Goal: Task Accomplishment & Management: Manage account settings

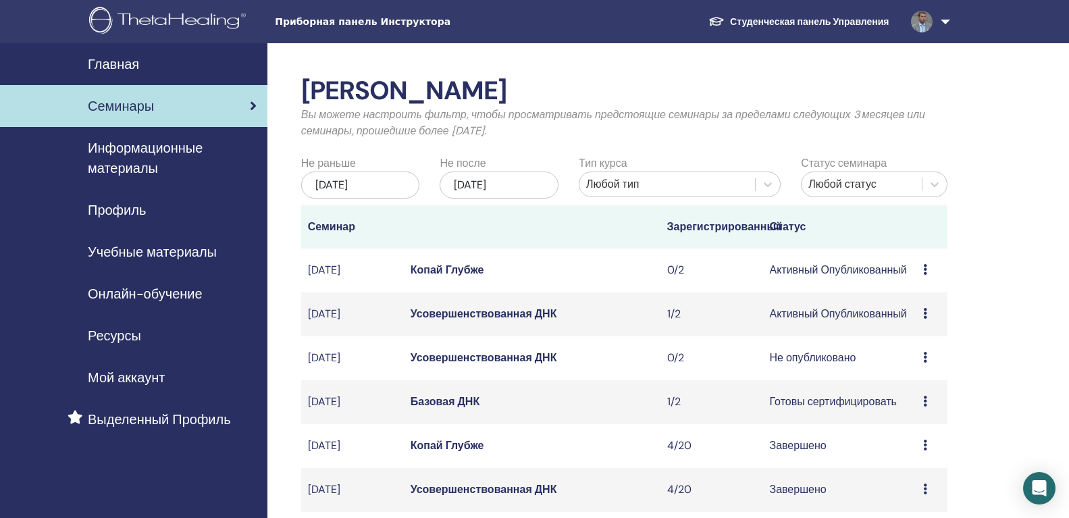
click at [201, 248] on ya-tr-span "Учебные материалы" at bounding box center [152, 252] width 129 height 18
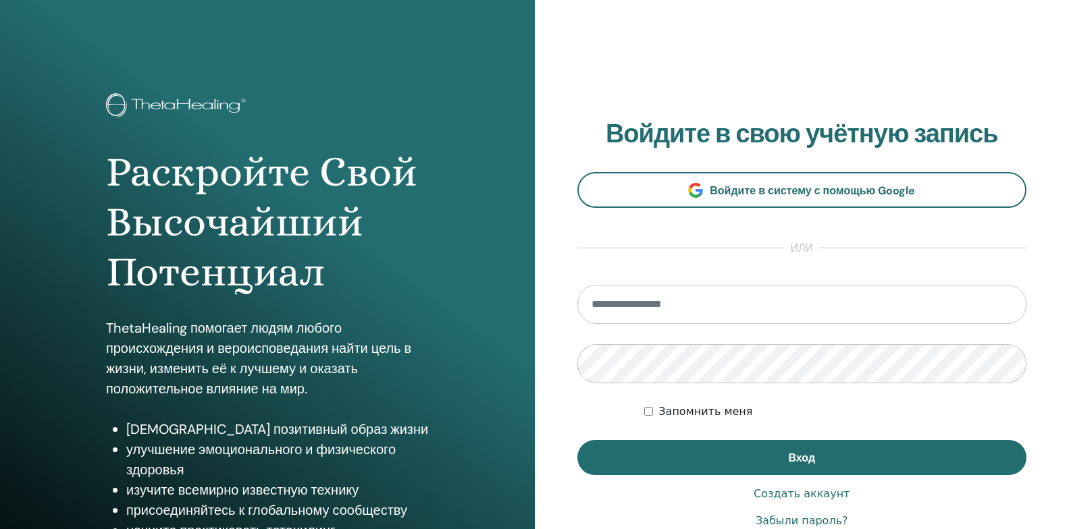
click at [673, 306] on input "email" at bounding box center [802, 304] width 450 height 39
type input "**********"
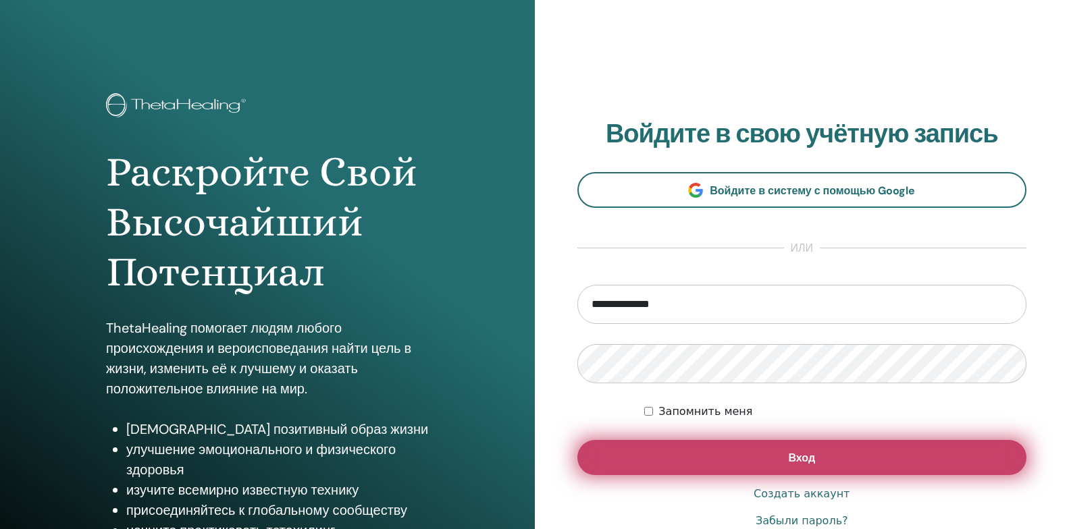
click at [650, 462] on button "Вход" at bounding box center [802, 457] width 450 height 35
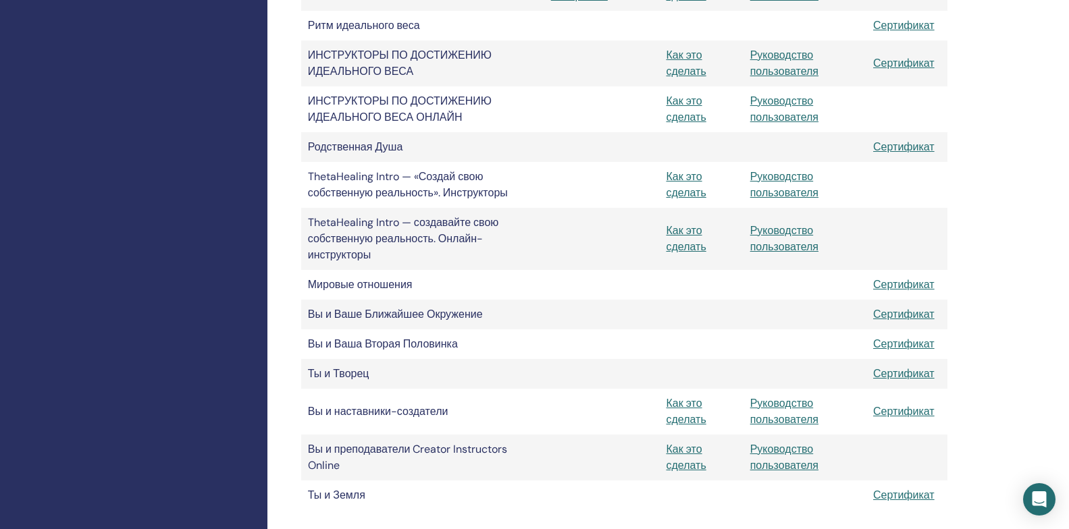
scroll to position [1283, 0]
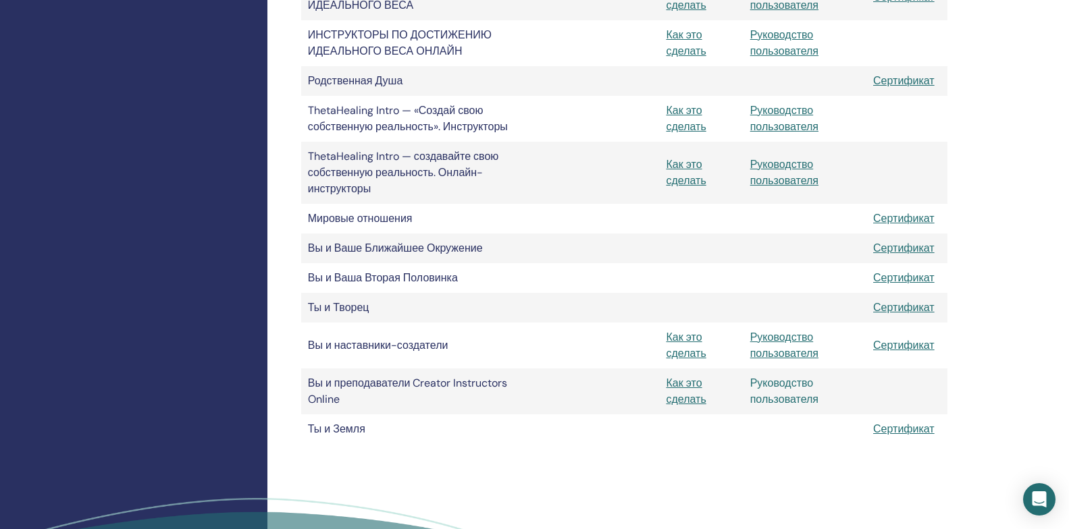
click at [795, 401] on link "Руководство пользователя" at bounding box center [784, 391] width 68 height 30
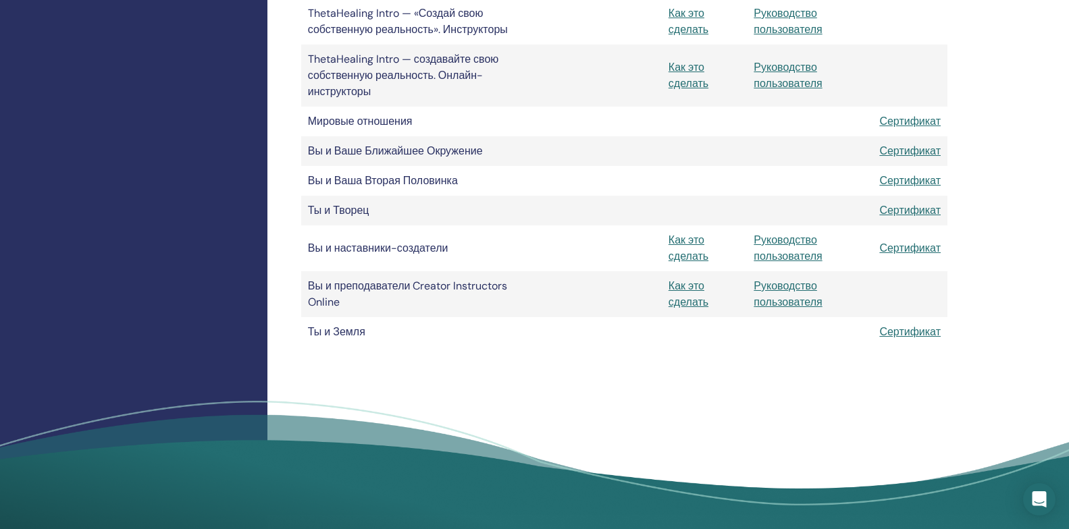
scroll to position [1283, 0]
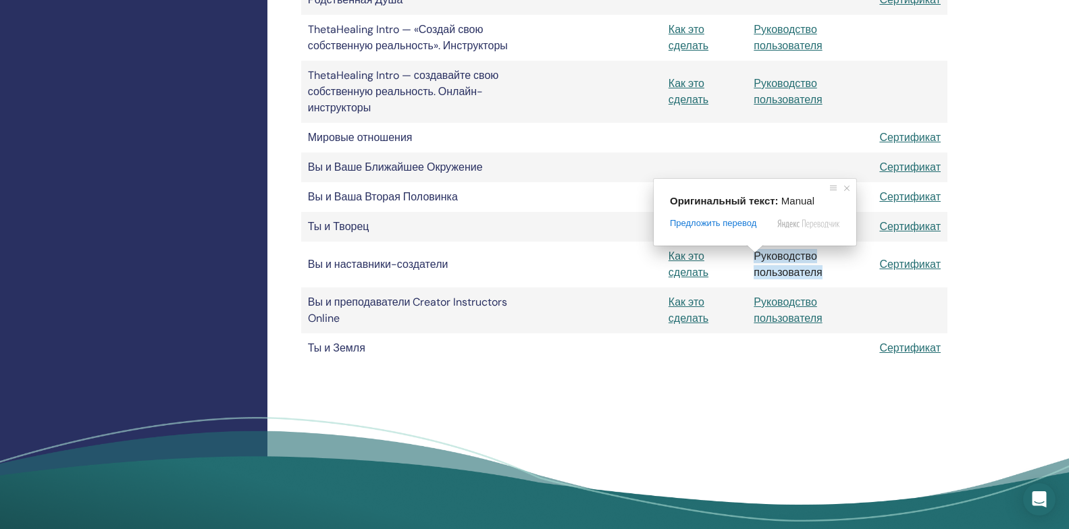
click at [764, 255] on ya-tr-span "Руководство пользователя" at bounding box center [788, 264] width 68 height 30
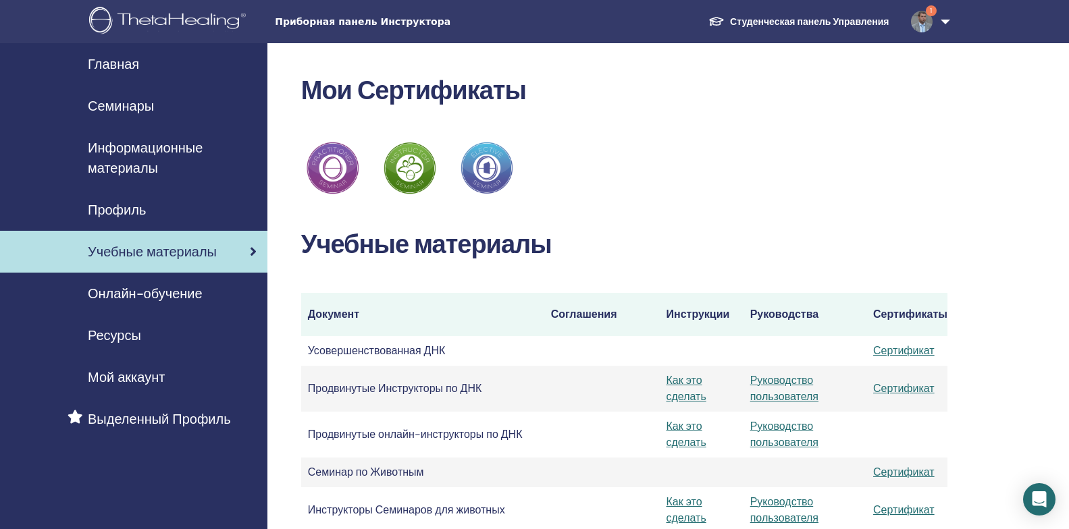
click at [140, 108] on ya-tr-span "Семинары" at bounding box center [121, 106] width 66 height 18
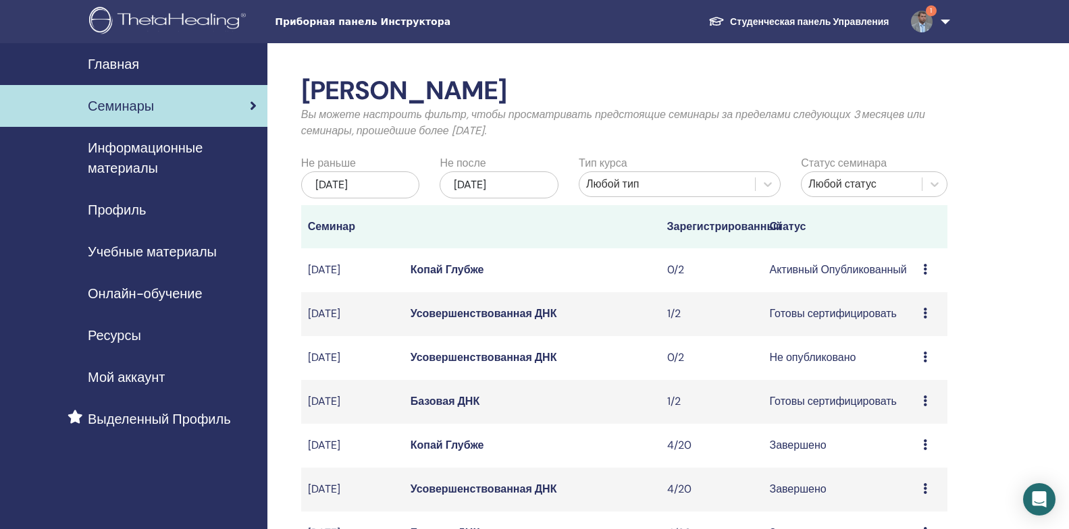
click at [925, 358] on icon at bounding box center [925, 357] width 4 height 11
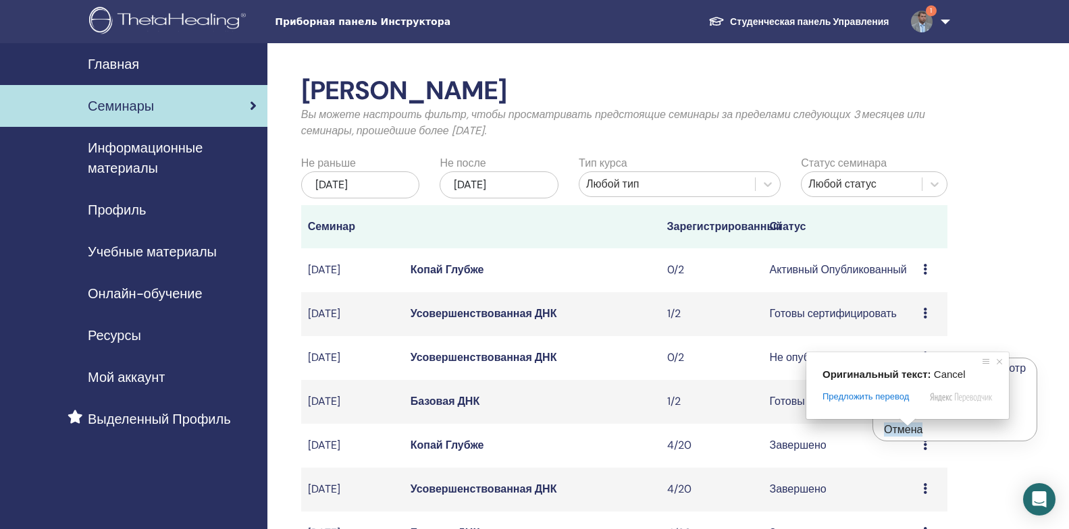
click at [895, 431] on ya-tr-span "Отмена" at bounding box center [903, 430] width 38 height 14
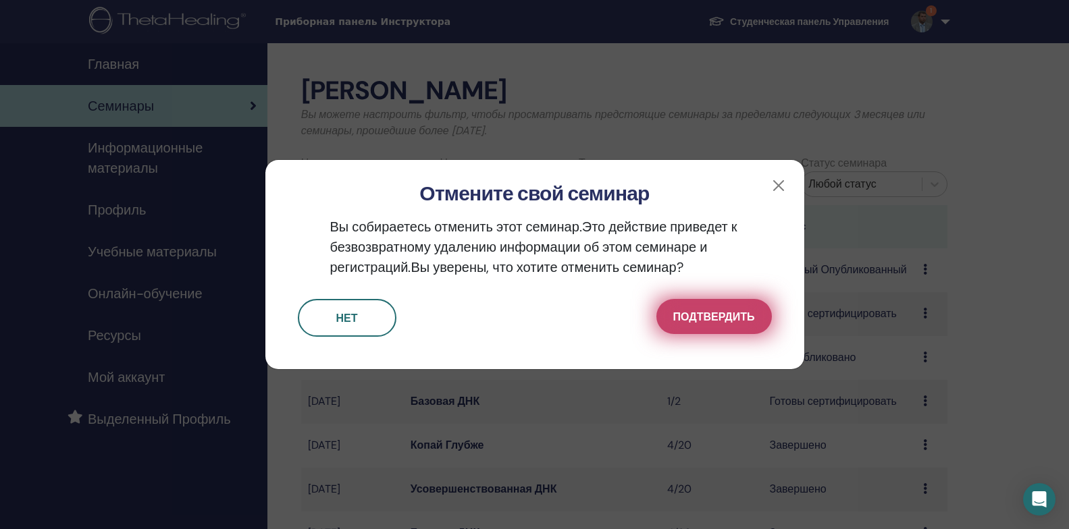
click at [737, 319] on ya-tr-span "Подтвердить" at bounding box center [714, 317] width 82 height 14
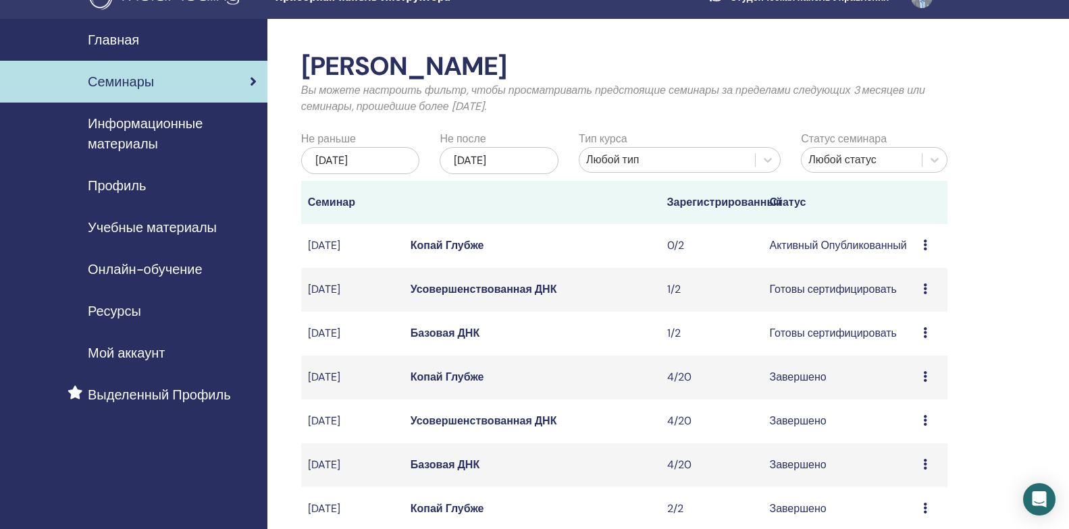
scroll to position [68, 0]
